Goal: Find specific page/section: Find specific page/section

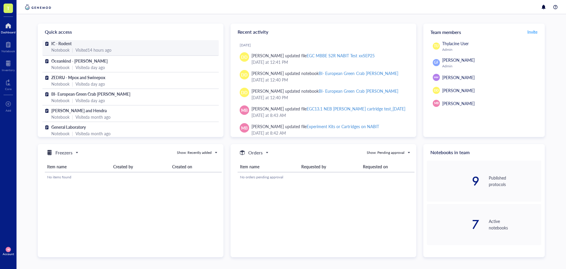
click at [73, 47] on div "Notebook | Visited 14 hours ago" at bounding box center [130, 50] width 159 height 6
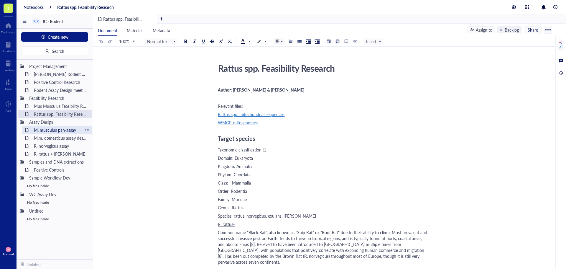
click at [61, 130] on div "M. musculus pan-assay" at bounding box center [57, 130] width 52 height 8
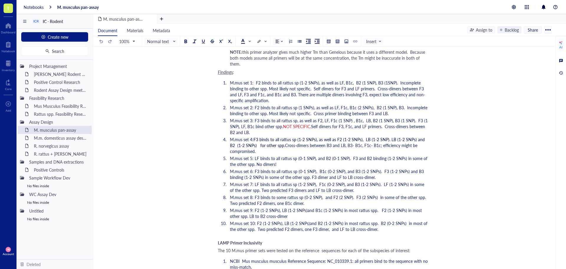
scroll to position [885, 0]
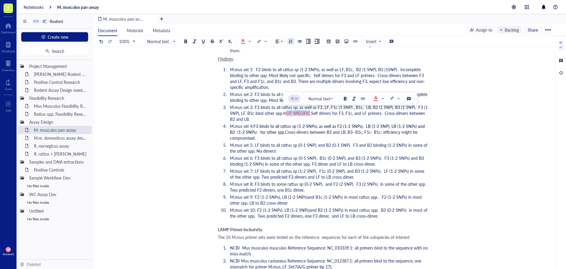
drag, startPoint x: 309, startPoint y: 112, endPoint x: 284, endPoint y: 113, distance: 25.4
click at [284, 113] on span "NOT SPECIFIC." at bounding box center [297, 113] width 28 height 6
click at [284, 114] on span "NOT SPECIFIC." at bounding box center [297, 113] width 28 height 6
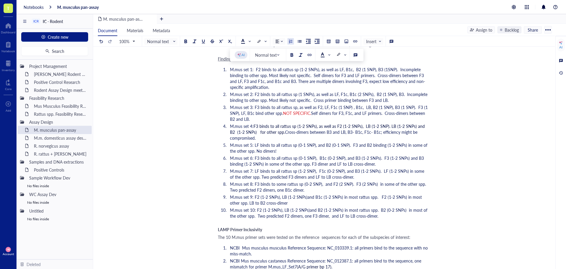
drag, startPoint x: 257, startPoint y: 120, endPoint x: 229, endPoint y: 71, distance: 56.2
click at [229, 71] on ol "M.mus set 1: F2 binds to all rattus sp (1-2 SNPs), as well as LF, B1c, B2 (1 SN…" at bounding box center [323, 142] width 210 height 155
click at [350, 79] on span "M.mus set 1: F2 binds to all rattus sp (1-2 SNPs), as well as LF, B1c, B2 (1 SN…" at bounding box center [327, 78] width 195 height 24
drag, startPoint x: 255, startPoint y: 120, endPoint x: 230, endPoint y: 73, distance: 52.9
click at [229, 71] on ol "M.mus set 1: F2 binds to all rattus sp (1-2 SNPs), as well as LF, B1c, B2 (1 SN…" at bounding box center [323, 142] width 210 height 155
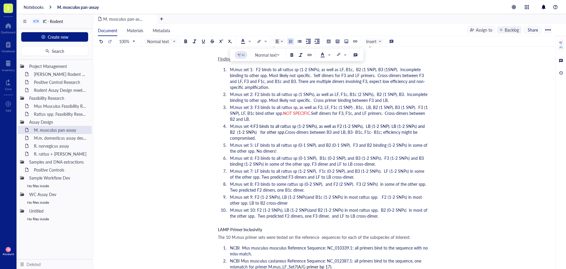
click at [274, 88] on li "M.mus set 1: F2 binds to all rattus sp (1-2 SNPs), as well as LF, B1c, B2 (1 SN…" at bounding box center [328, 78] width 200 height 24
click at [282, 118] on li "M.mus set 3: F3 binds to all rattus sp, as well as F2, LF, F1c (1 SNP) , B1c, L…" at bounding box center [328, 113] width 200 height 18
click at [51, 114] on div "Rattus spp. Feasibility Research" at bounding box center [57, 114] width 52 height 8
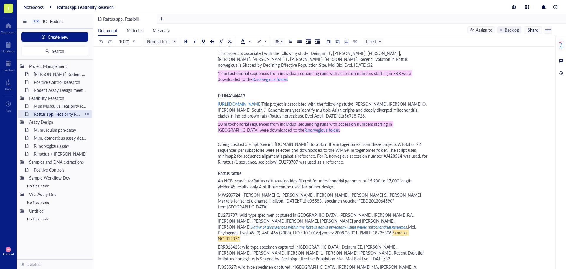
scroll to position [855, 0]
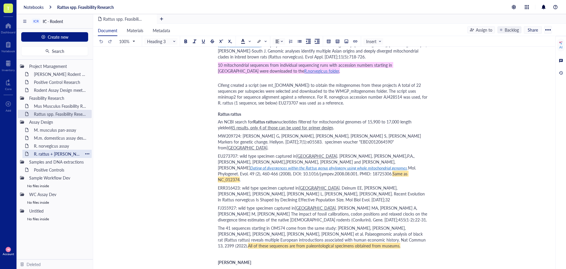
click at [55, 151] on div "R. rattus + [PERSON_NAME]" at bounding box center [57, 154] width 52 height 8
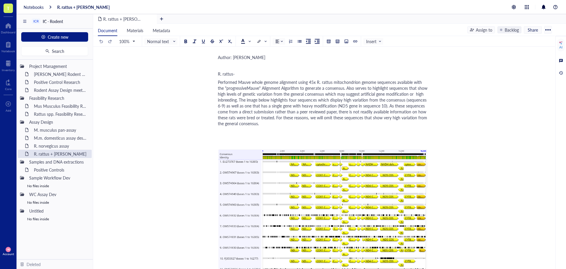
scroll to position [59, 0]
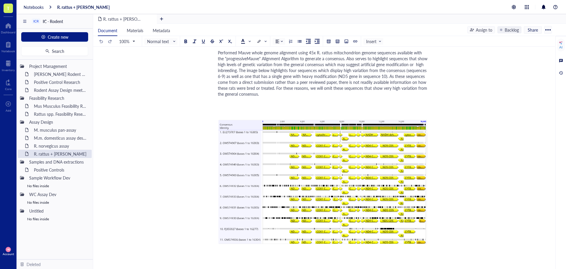
click at [491, 86] on div "R. rattus + [PERSON_NAME] rattus + [PERSON_NAME] Author: [PERSON_NAME] ﻿ R. rat…" at bounding box center [323, 200] width 460 height 397
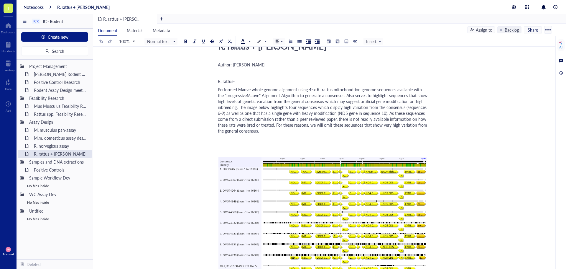
scroll to position [0, 0]
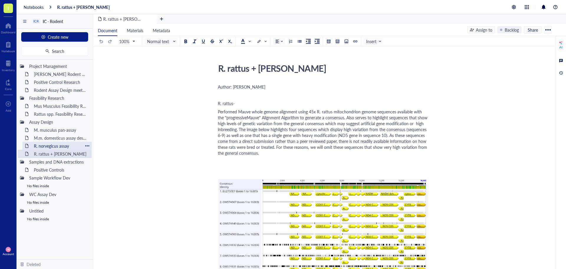
click at [50, 146] on div "R. norvegicus assay" at bounding box center [57, 146] width 52 height 8
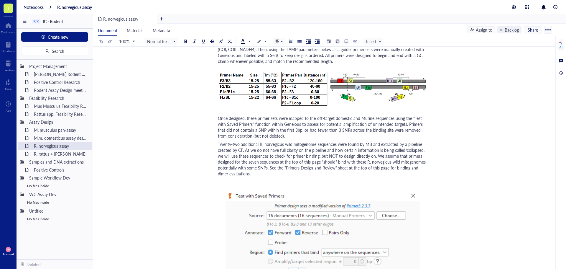
scroll to position [959, 0]
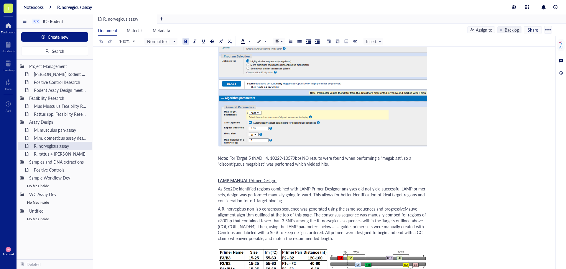
click at [7, 26] on div at bounding box center [8, 25] width 15 height 9
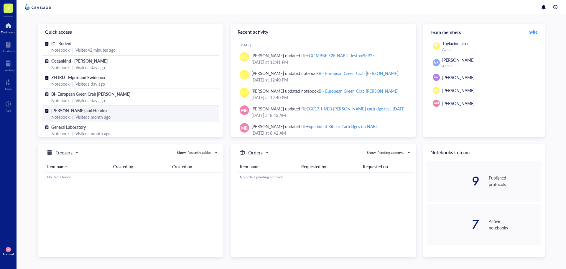
scroll to position [4, 0]
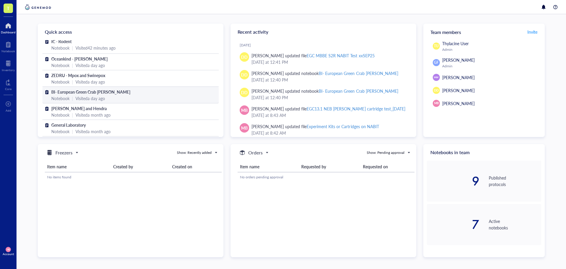
click at [87, 89] on span "BI- European Green Crab [PERSON_NAME]" at bounding box center [90, 92] width 79 height 6
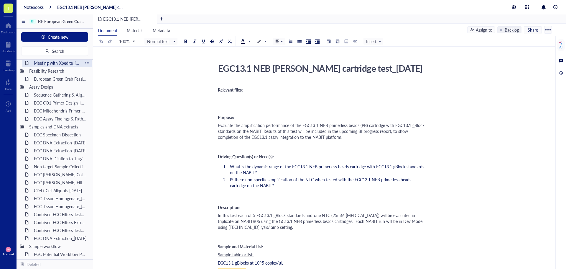
scroll to position [88, 0]
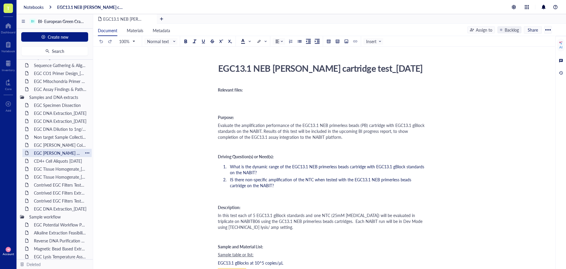
click at [53, 152] on div "EGC [PERSON_NAME] Filter Extraction [PERSON_NAME] Bay [DATE]" at bounding box center [57, 153] width 52 height 8
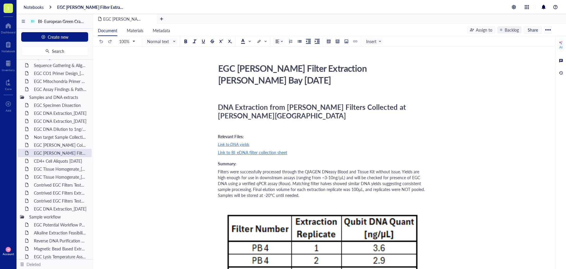
click at [276, 149] on span "Link to BI_eDNA filter collection sheet" at bounding box center [252, 152] width 69 height 6
click at [266, 142] on div "[URL][DOMAIN_NAME]" at bounding box center [245, 144] width 44 height 8
